Goal: Find specific page/section: Find specific page/section

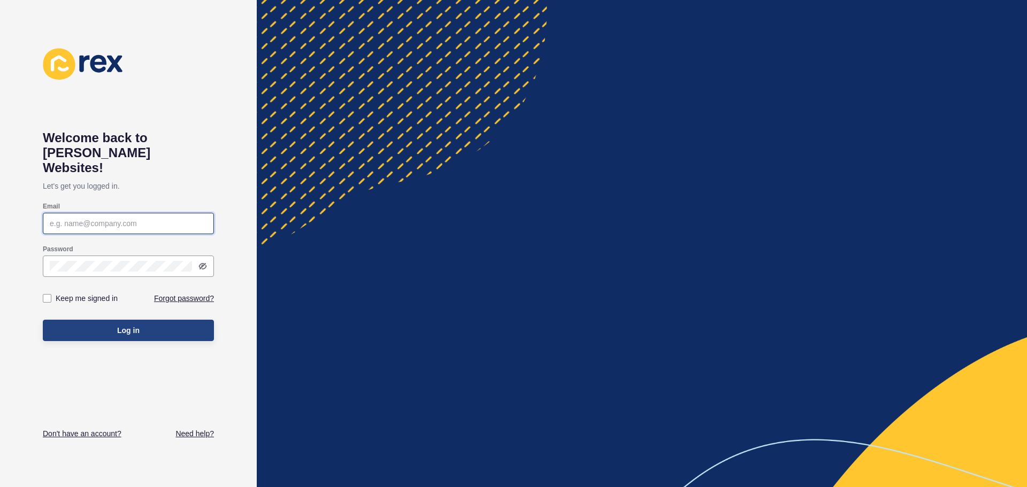
type input "[EMAIL_ADDRESS][DOMAIN_NAME]"
click at [110, 320] on button "Log in" at bounding box center [128, 330] width 171 height 21
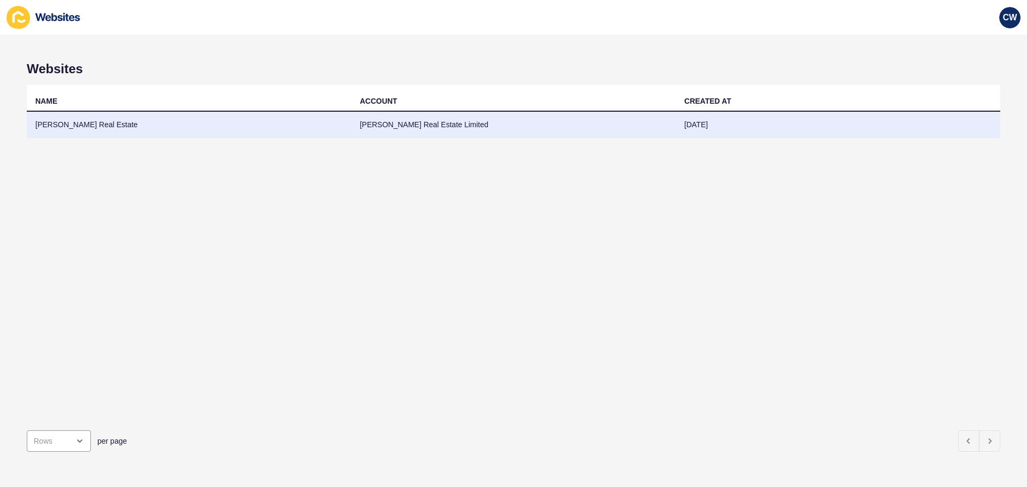
click at [66, 121] on td "[PERSON_NAME] Real Estate" at bounding box center [189, 125] width 325 height 26
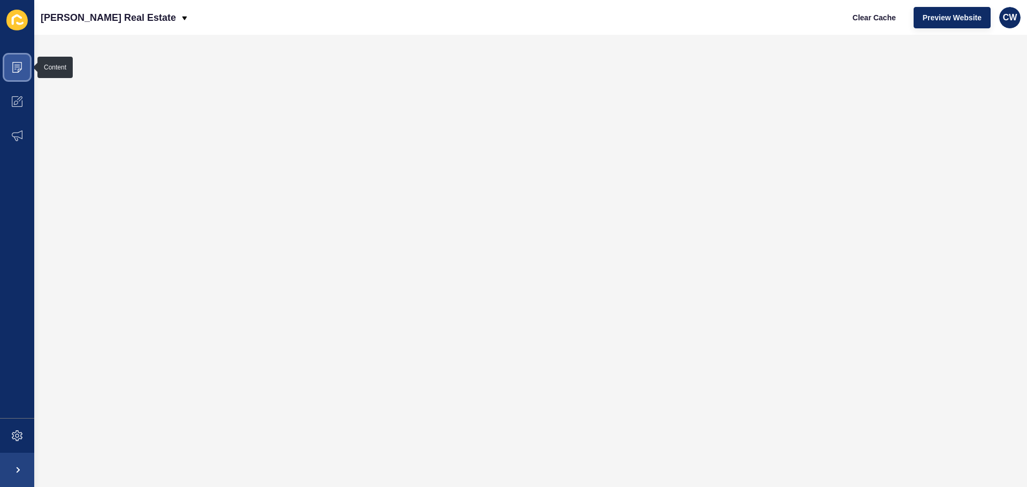
click at [21, 74] on span at bounding box center [17, 67] width 34 height 34
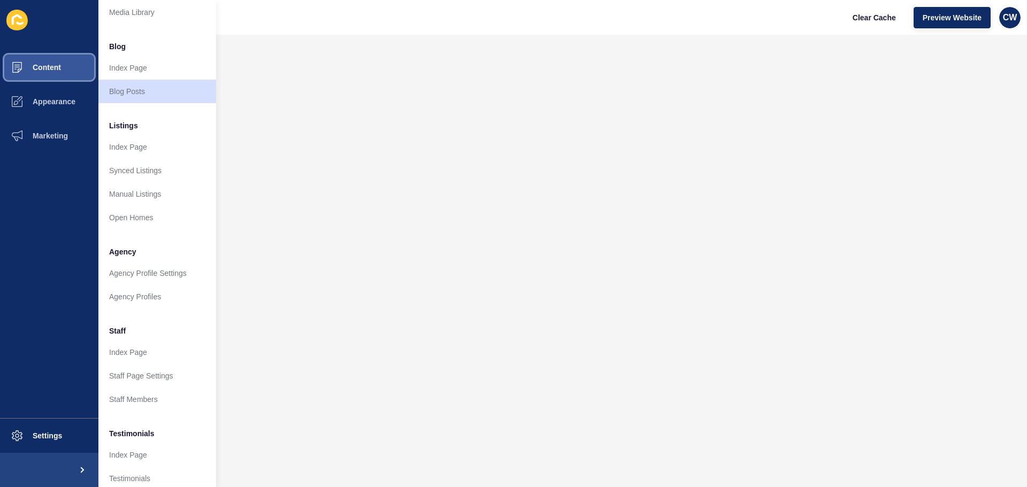
scroll to position [107, 0]
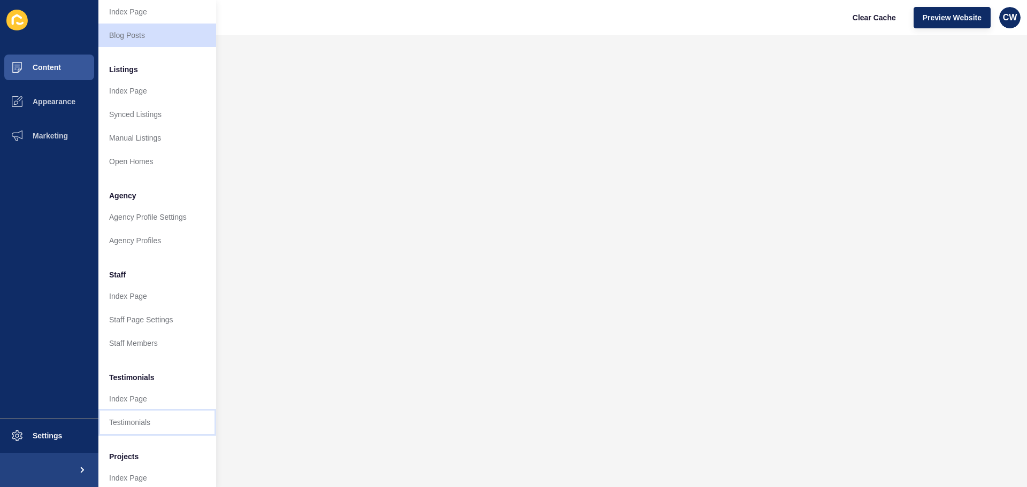
click at [129, 416] on link "Testimonials" at bounding box center [157, 423] width 118 height 24
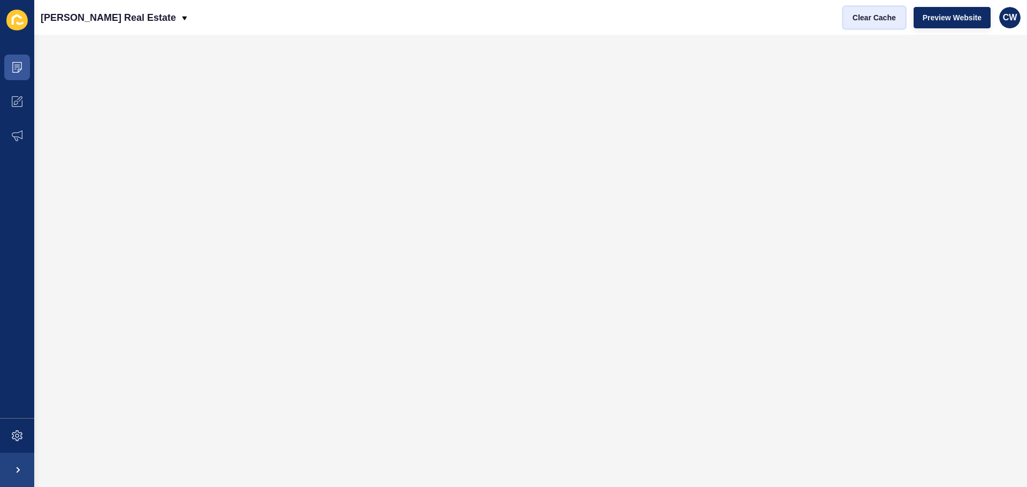
click at [884, 15] on span "Clear Cache" at bounding box center [874, 17] width 43 height 11
click at [948, 12] on span "Preview Website" at bounding box center [952, 17] width 59 height 11
click at [1010, 12] on span "CW" at bounding box center [1010, 17] width 14 height 11
click at [973, 88] on link "Logout" at bounding box center [985, 90] width 79 height 24
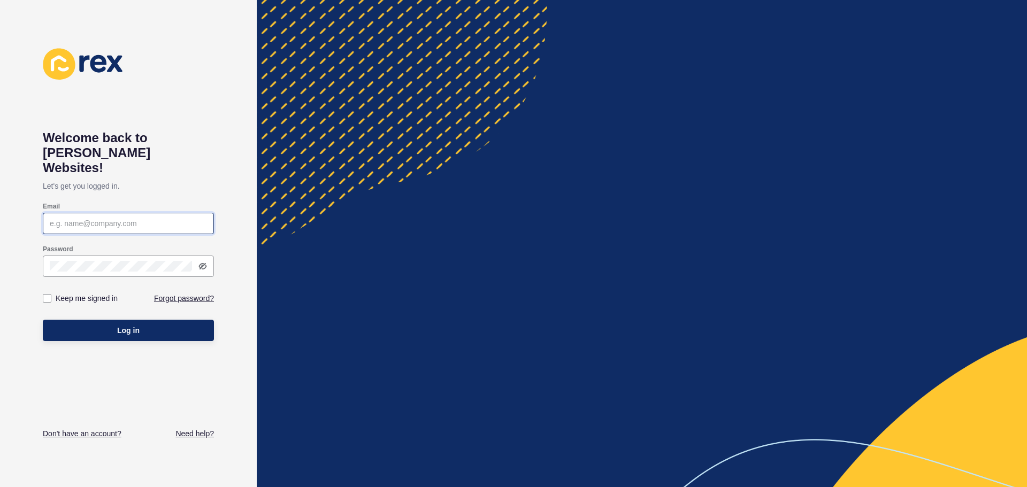
type input "[EMAIL_ADDRESS][DOMAIN_NAME]"
